Goal: Transaction & Acquisition: Purchase product/service

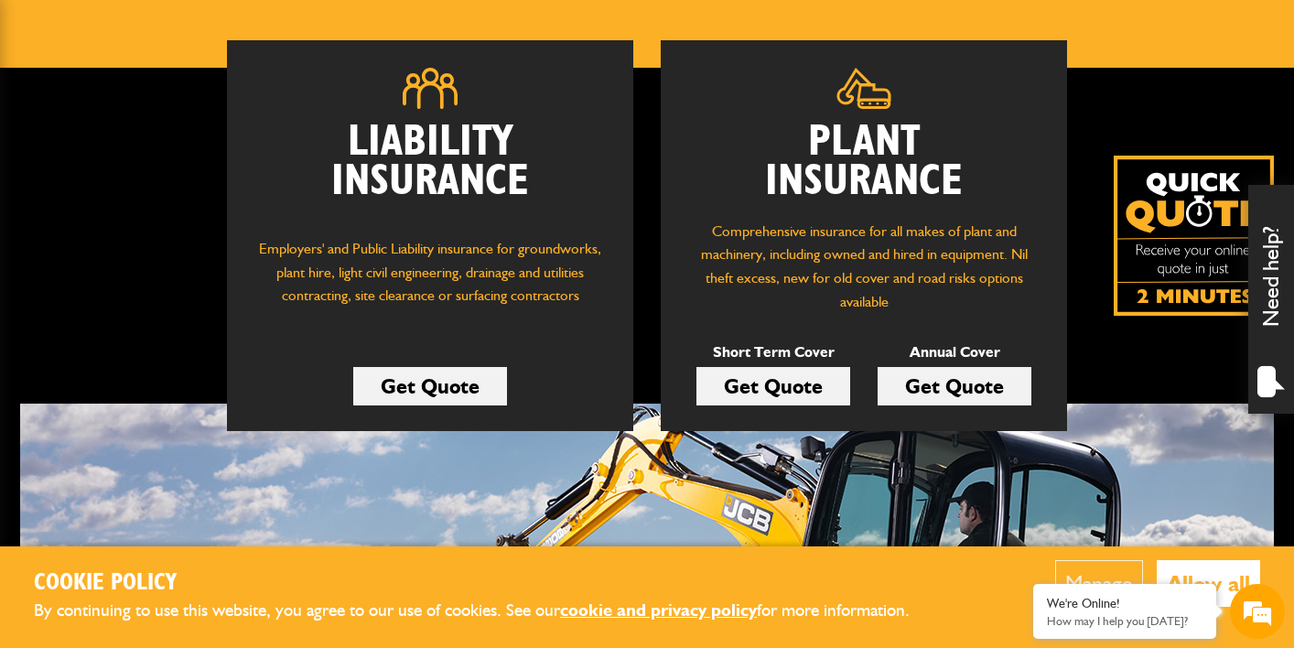
click at [780, 386] on link "Get Quote" at bounding box center [774, 386] width 154 height 38
